Goal: Navigation & Orientation: Go to known website

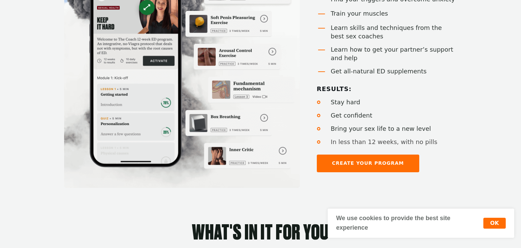
scroll to position [551, 0]
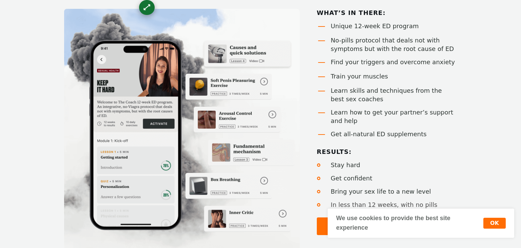
scroll to position [489, 0]
